Goal: Information Seeking & Learning: Learn about a topic

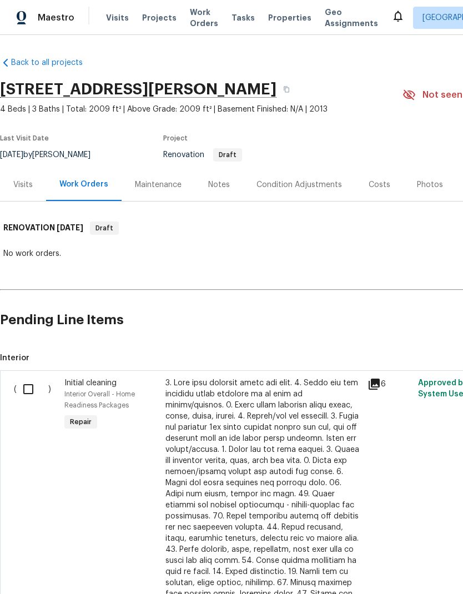
click at [380, 184] on div "Costs" at bounding box center [380, 184] width 22 height 11
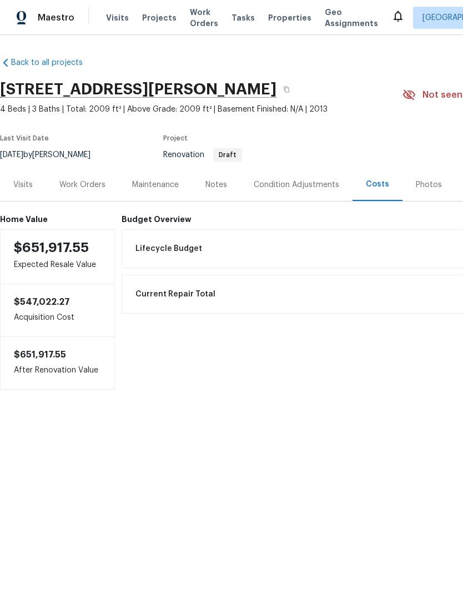
click at [220, 187] on div "Notes" at bounding box center [217, 184] width 22 height 11
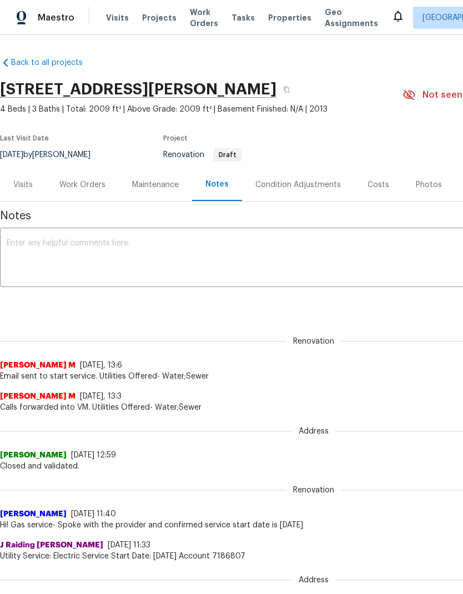
click at [374, 183] on div "Costs" at bounding box center [379, 184] width 22 height 11
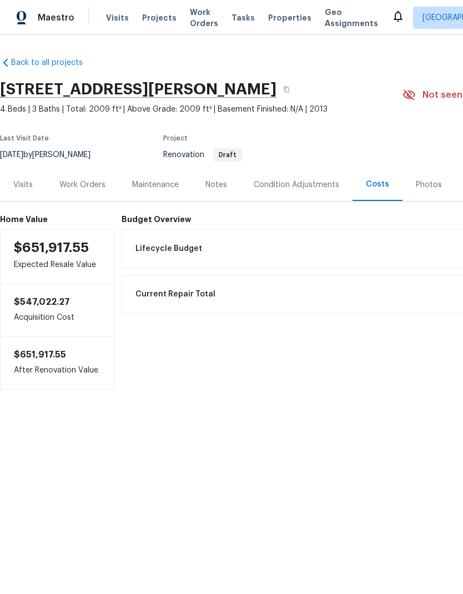
click at [308, 186] on div "Condition Adjustments" at bounding box center [297, 184] width 86 height 11
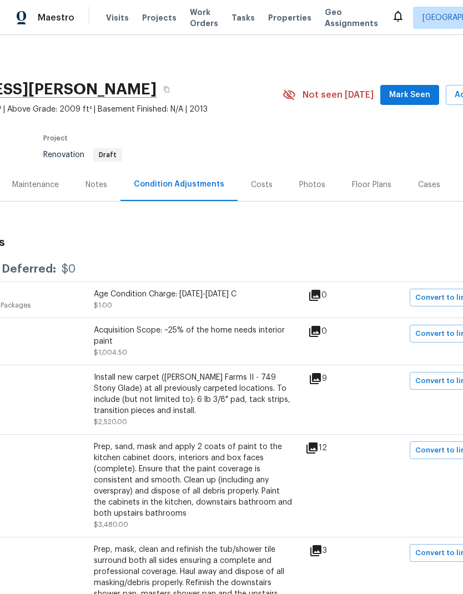
scroll to position [0, 121]
click at [362, 179] on div "Floor Plans" at bounding box center [370, 184] width 39 height 11
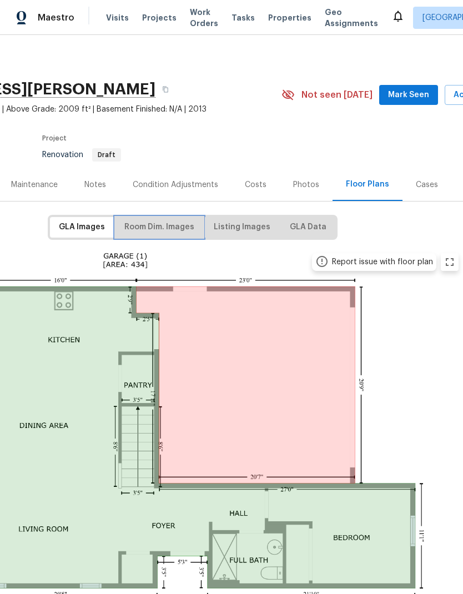
click at [176, 232] on span "Room Dim. Images" at bounding box center [159, 228] width 70 height 14
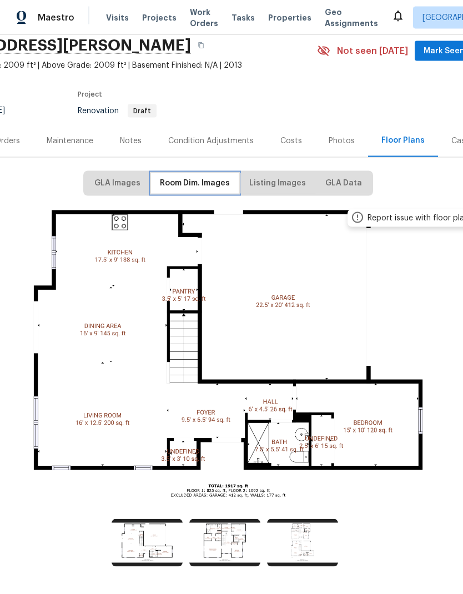
scroll to position [44, 85]
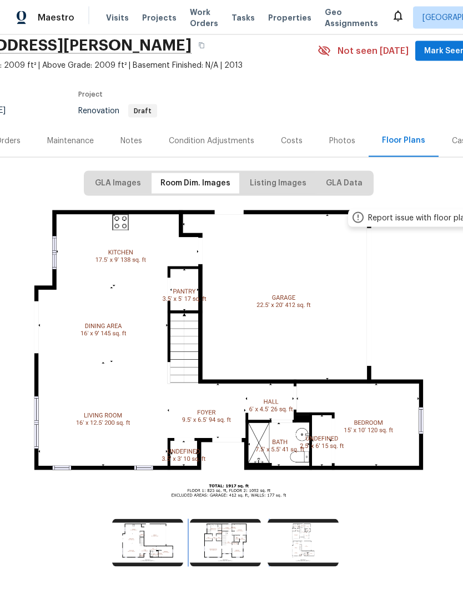
click at [235, 519] on img at bounding box center [225, 543] width 71 height 48
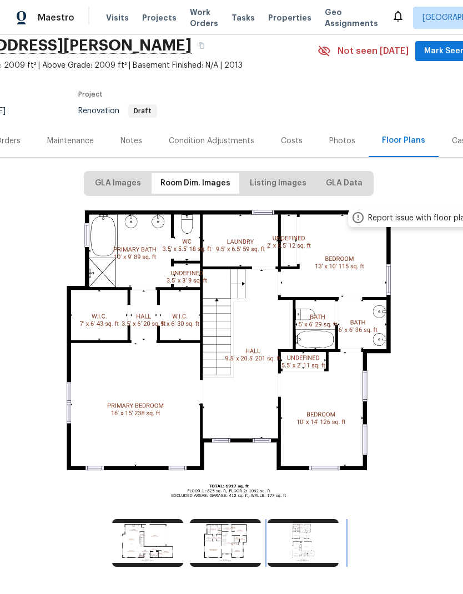
click at [311, 519] on img at bounding box center [303, 543] width 71 height 48
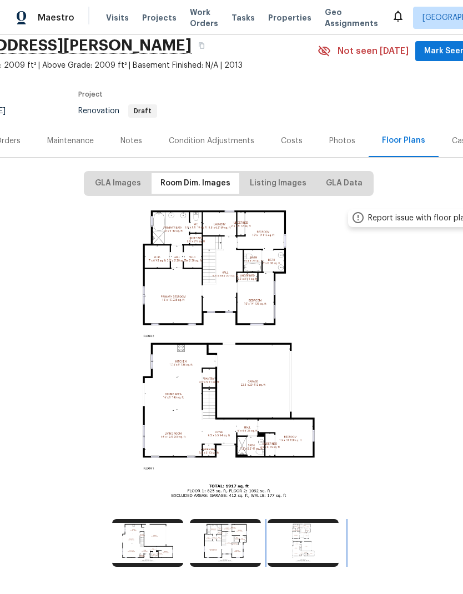
scroll to position [40, 0]
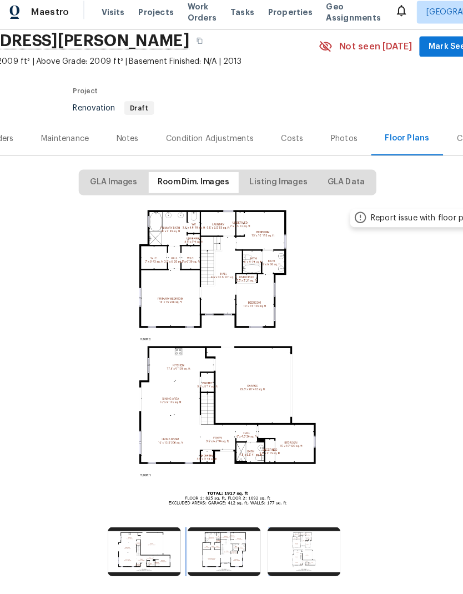
click at [232, 519] on img at bounding box center [225, 543] width 71 height 48
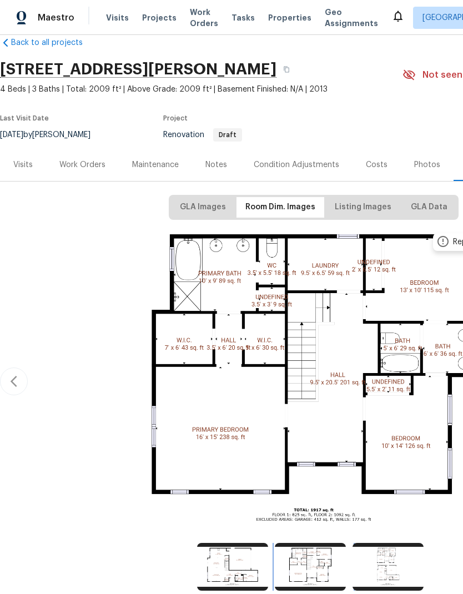
scroll to position [20, 0]
click at [86, 166] on div "Work Orders" at bounding box center [82, 164] width 46 height 11
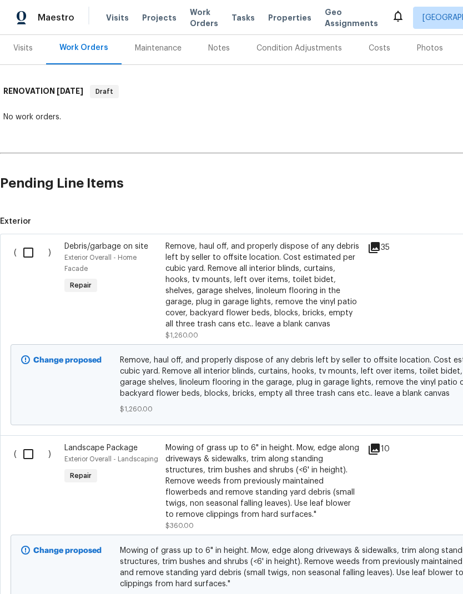
scroll to position [135, 0]
